Goal: Find specific page/section: Find specific page/section

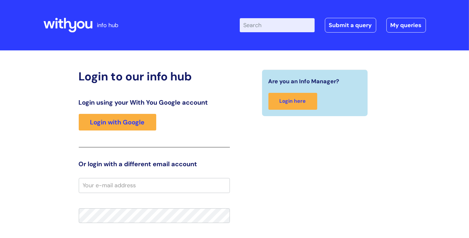
scroll to position [3, 0]
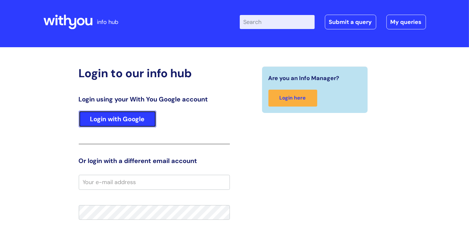
click at [129, 124] on link "Login with Google" at bounding box center [117, 119] width 77 height 17
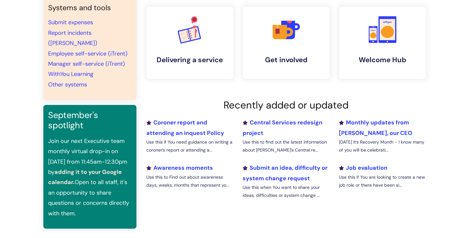
scroll to position [67, 0]
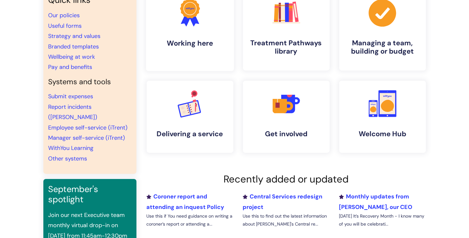
click at [196, 37] on link ".cls-1{fill:#f89b22;}.cls-1,.cls-2,.cls-3{stroke-width:0px;}.cls-2{fill:#2d3cff…" at bounding box center [190, 30] width 88 height 82
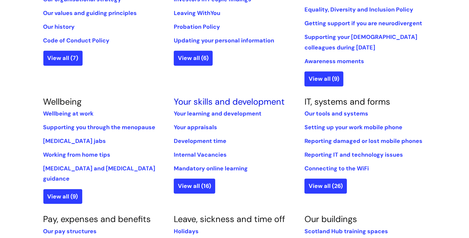
scroll to position [198, 0]
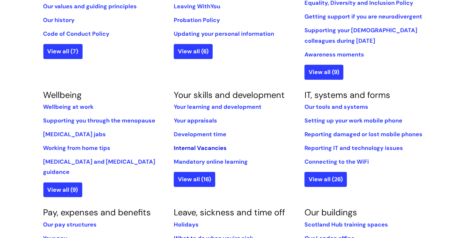
click at [193, 147] on link "Internal Vacancies" at bounding box center [200, 148] width 53 height 8
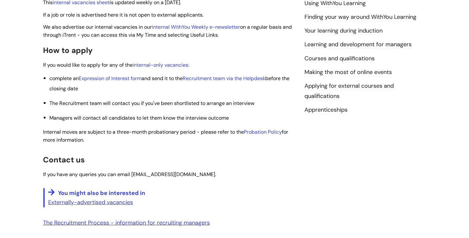
scroll to position [122, 0]
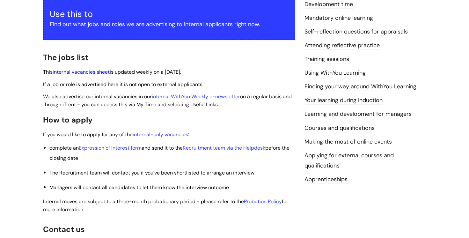
click at [95, 72] on link "internal vacancies sheet" at bounding box center [81, 72] width 57 height 7
